Goal: Information Seeking & Learning: Find specific fact

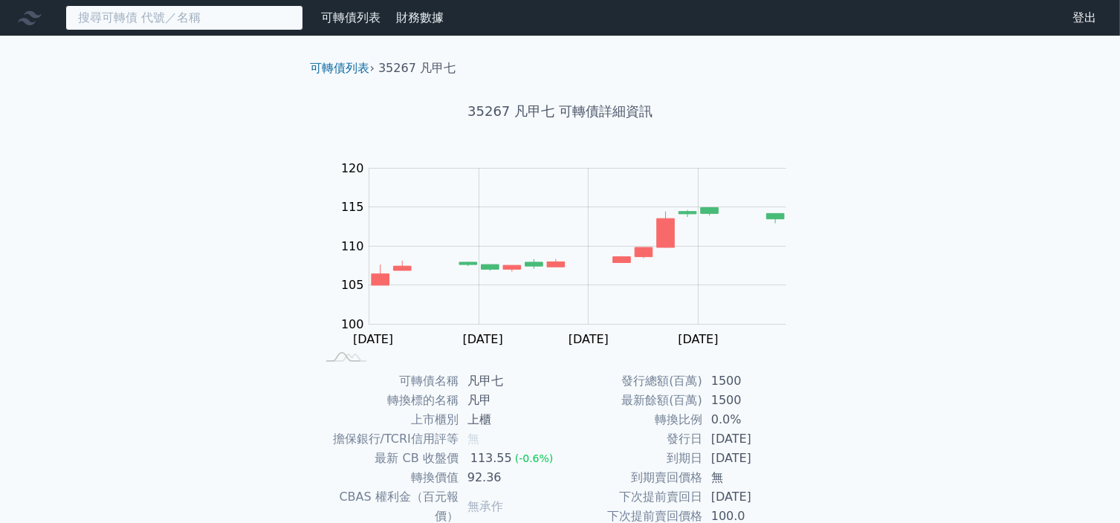
click at [214, 15] on input at bounding box center [184, 17] width 238 height 25
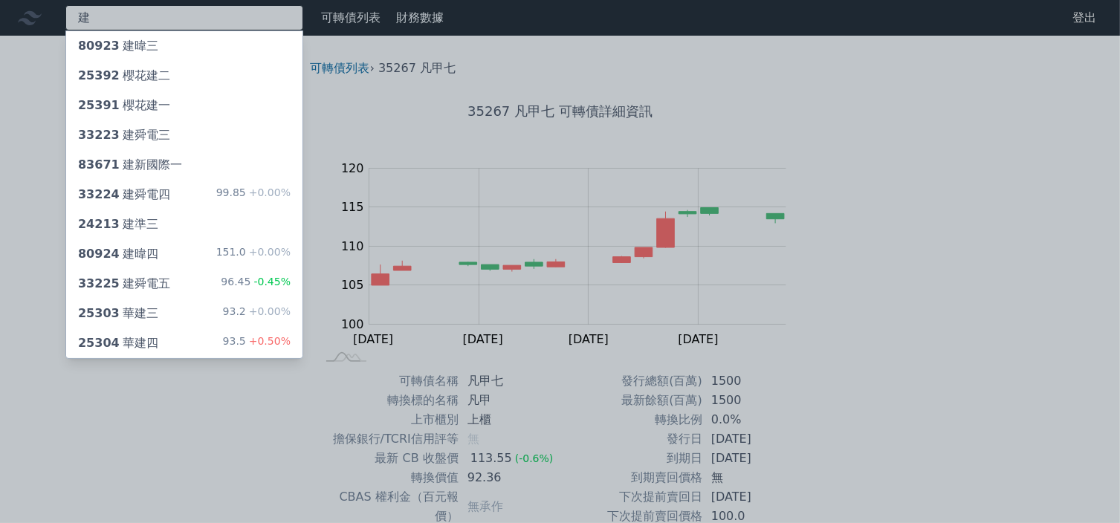
type input "建"
click at [155, 249] on div "80924 [PERSON_NAME]四 151.0 +0.00%" at bounding box center [184, 254] width 236 height 30
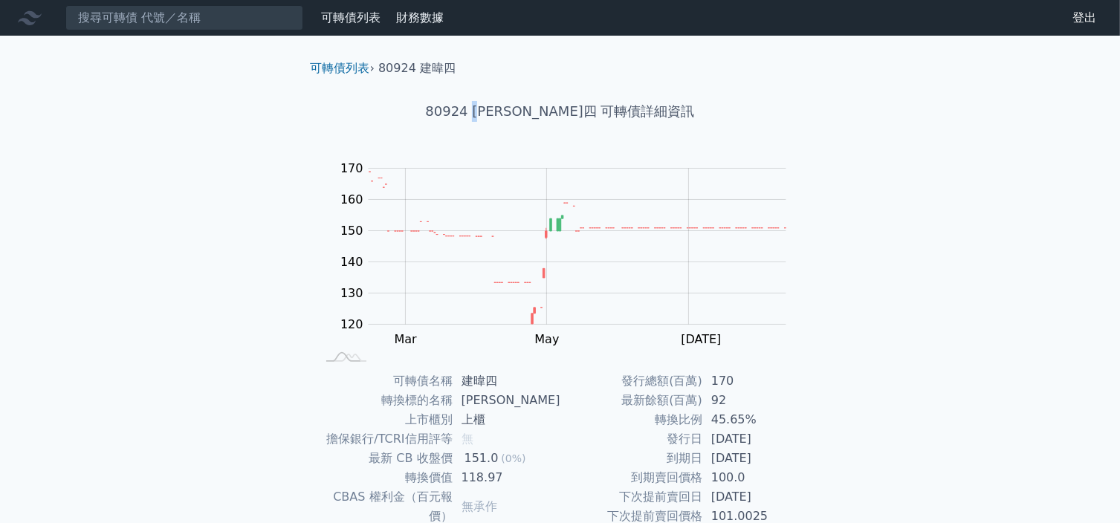
drag, startPoint x: 518, startPoint y: 113, endPoint x: 528, endPoint y: 114, distance: 9.7
click at [528, 114] on h1 "80924 [PERSON_NAME]四 可轉債詳細資訊" at bounding box center [560, 111] width 523 height 21
copy h1 "建"
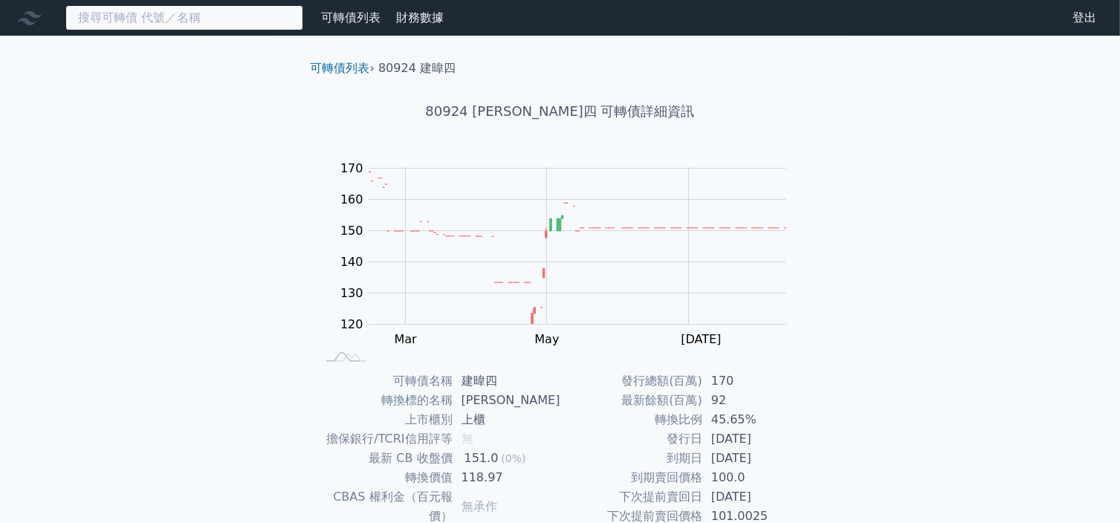
click at [232, 28] on input at bounding box center [184, 17] width 238 height 25
paste input "建"
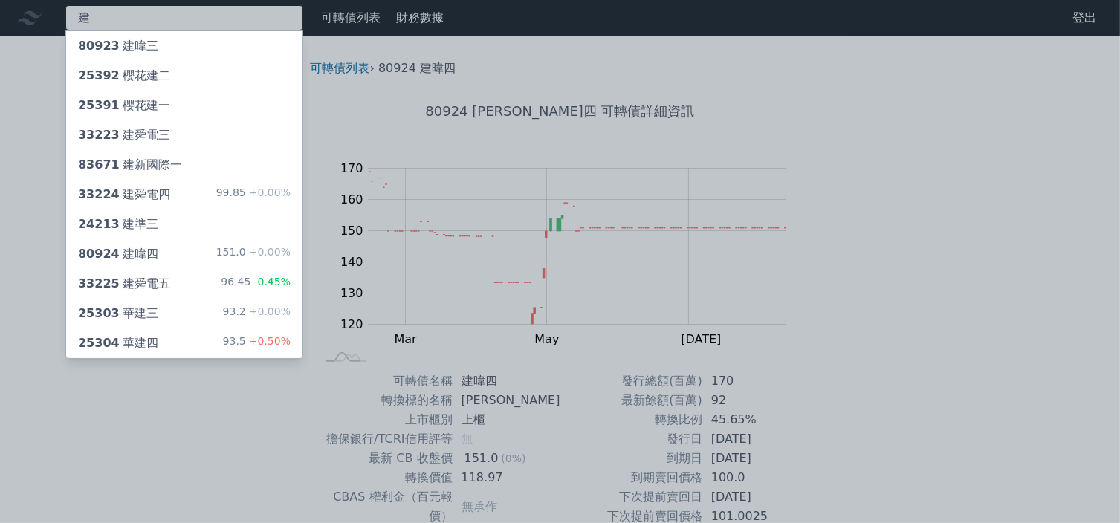
scroll to position [74, 0]
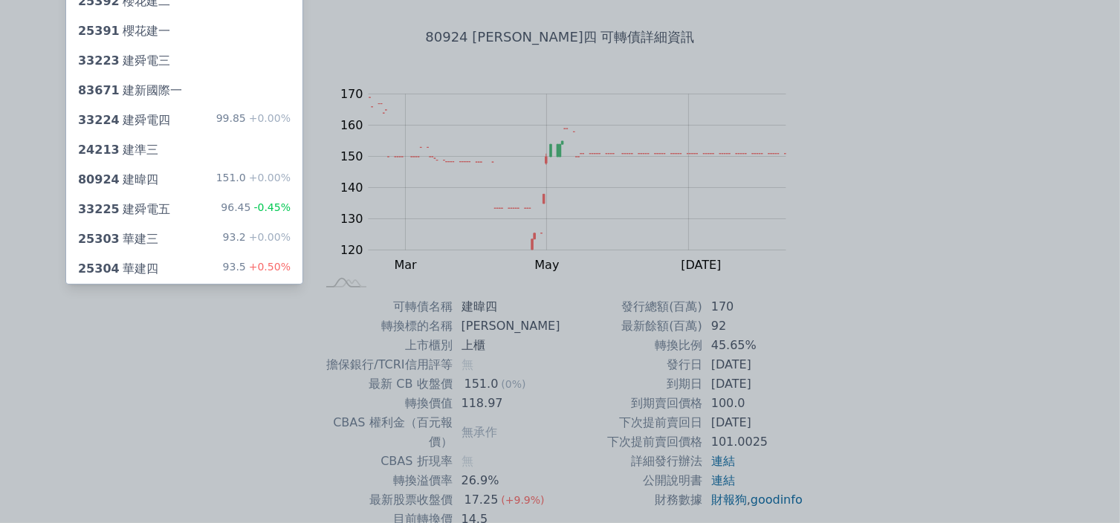
type input "建"
click at [172, 346] on div at bounding box center [560, 261] width 1120 height 523
